Goal: Check status: Check status

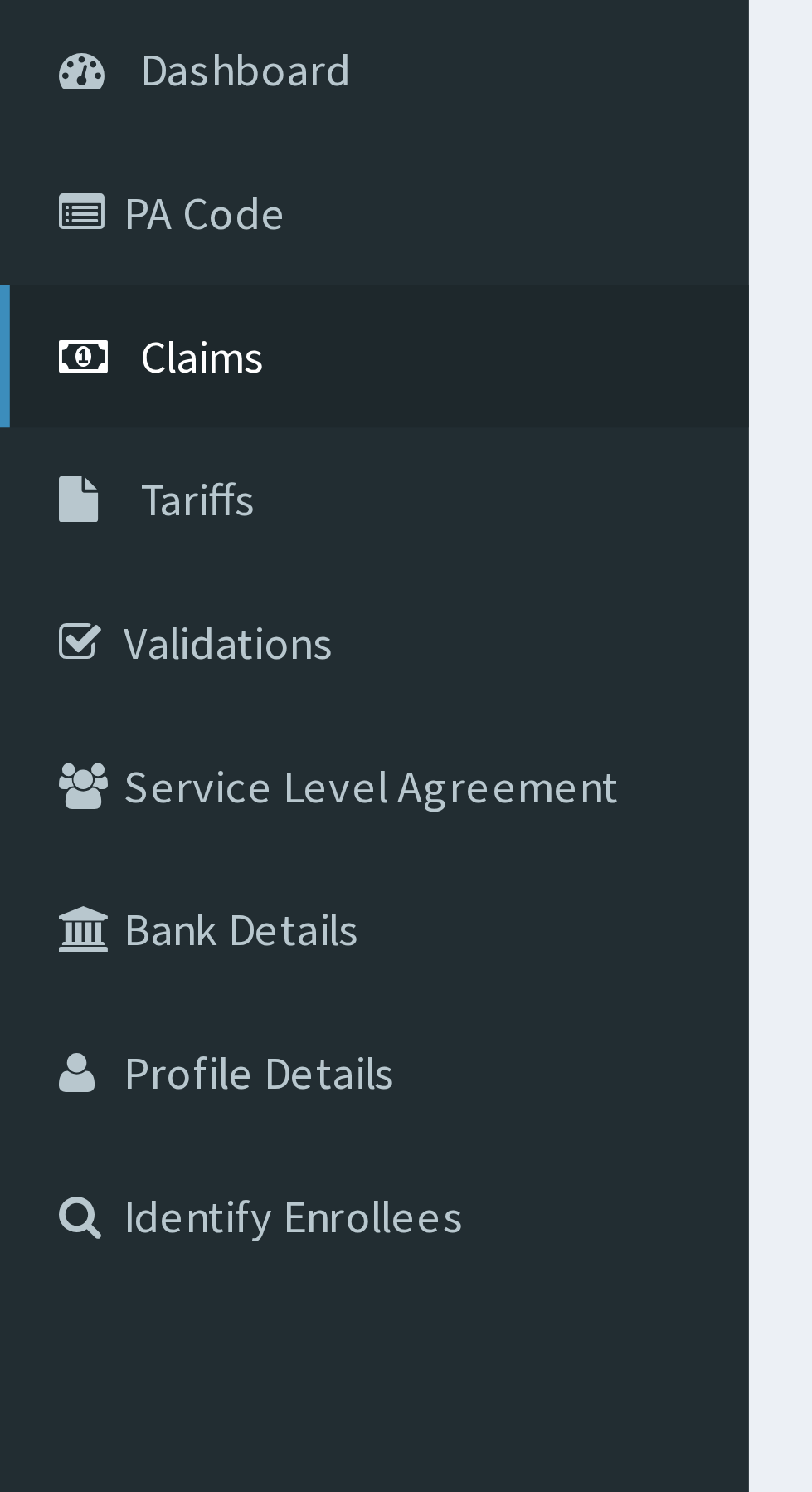
click at [58, 253] on span "Claims" at bounding box center [51, 254] width 33 height 15
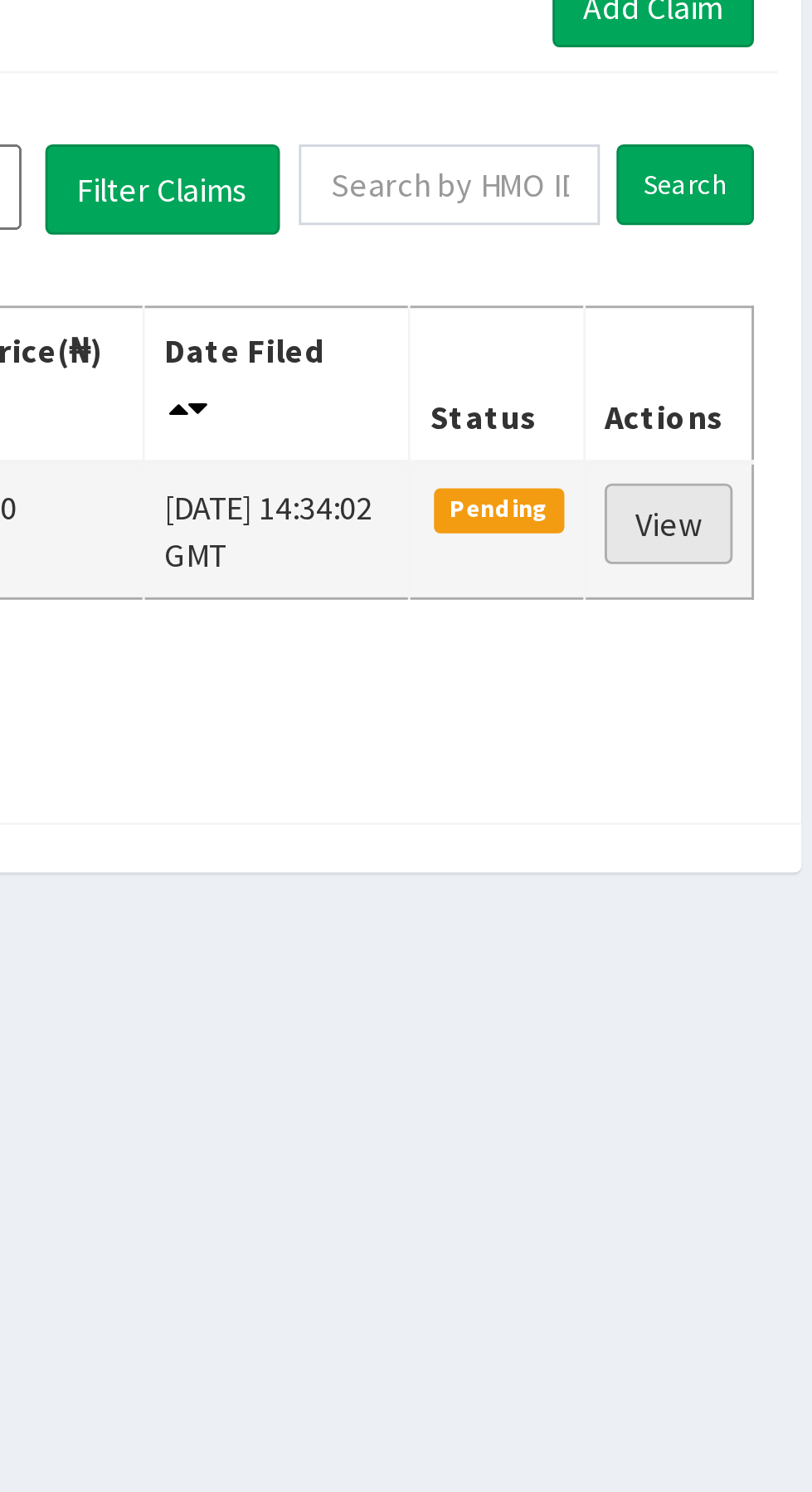
click at [757, 328] on link "View" at bounding box center [753, 332] width 45 height 28
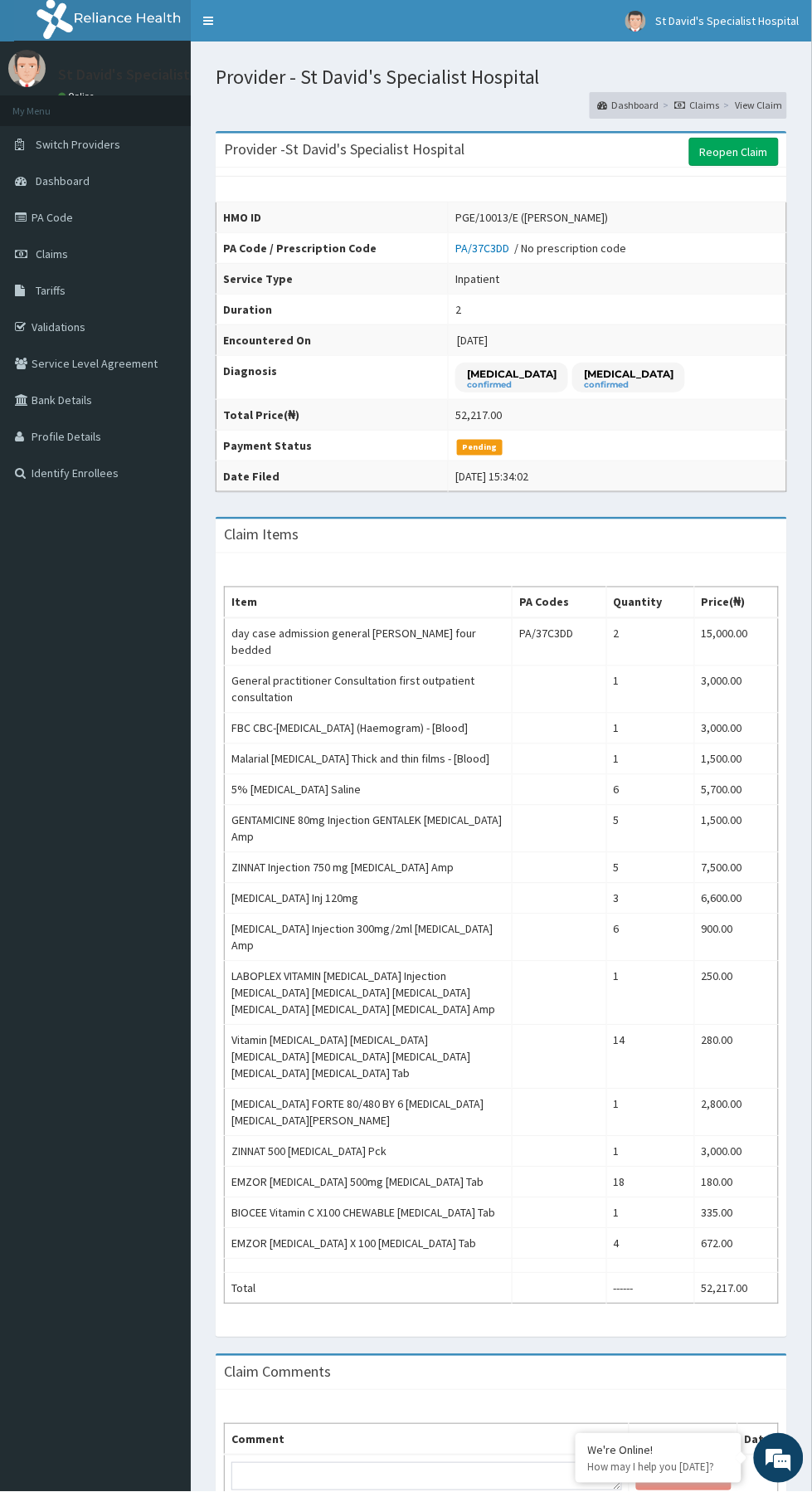
scroll to position [81, 0]
